Goal: Task Accomplishment & Management: Use online tool/utility

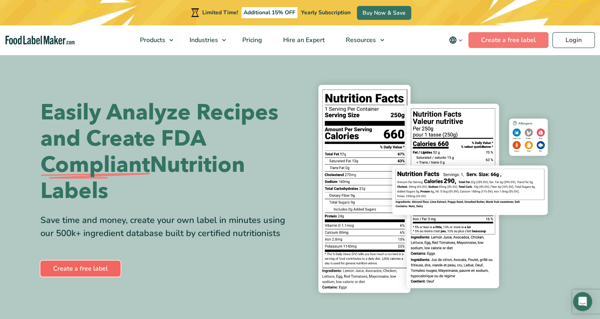
click at [71, 272] on link "Create a free label" at bounding box center [80, 268] width 80 height 16
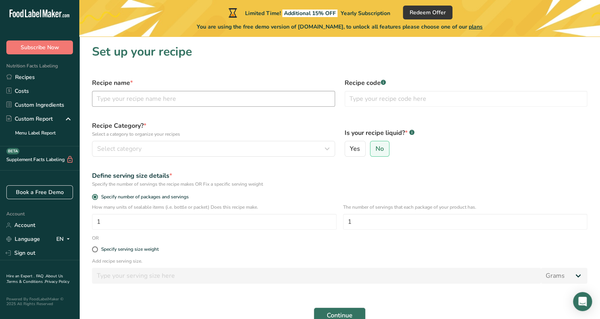
scroll to position [42, 0]
